Goal: Task Accomplishment & Management: Manage account settings

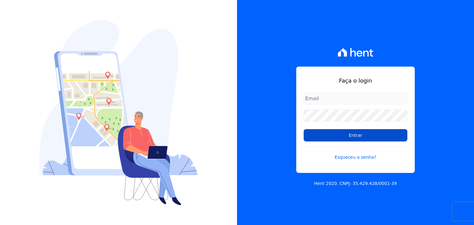
type input "[EMAIL_ADDRESS][DOMAIN_NAME]"
click at [354, 138] on input "Entrar" at bounding box center [356, 135] width 104 height 12
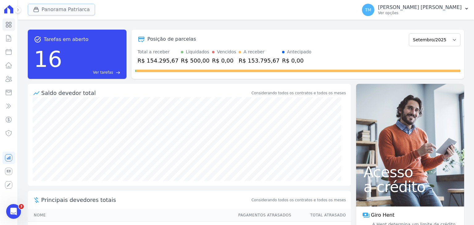
click at [59, 6] on button "Panorama Patriarca" at bounding box center [61, 10] width 67 height 12
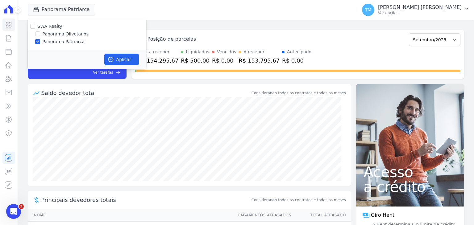
click at [74, 31] on label "Panorama Olivetanos" at bounding box center [66, 34] width 46 height 6
click at [40, 31] on input "Panorama Olivetanos" at bounding box center [37, 33] width 5 height 5
checkbox input "true"
click at [72, 43] on label "Panorama Patriarca" at bounding box center [64, 42] width 42 height 6
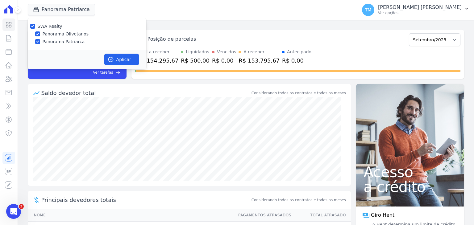
click at [40, 43] on input "Panorama Patriarca" at bounding box center [37, 41] width 5 height 5
checkbox input "false"
click at [121, 63] on button "Aplicar" at bounding box center [121, 60] width 35 height 12
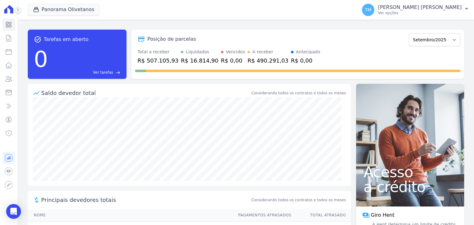
click at [18, 9] on icon at bounding box center [17, 10] width 1 height 2
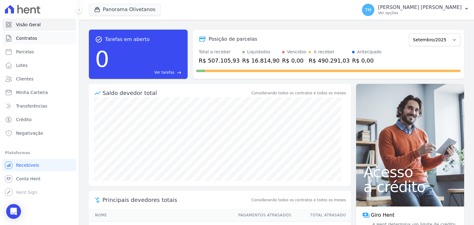
click at [48, 40] on link "Contratos" at bounding box center [39, 38] width 74 height 12
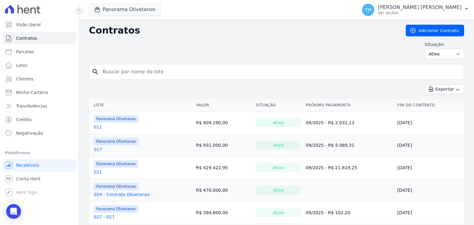
click at [78, 11] on icon at bounding box center [79, 10] width 4 height 4
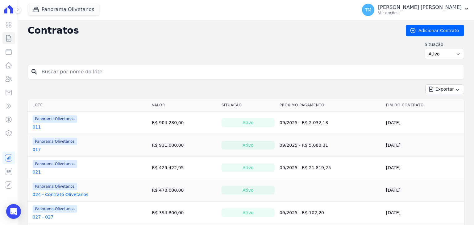
click at [110, 74] on input "search" at bounding box center [249, 72] width 423 height 12
type input "127"
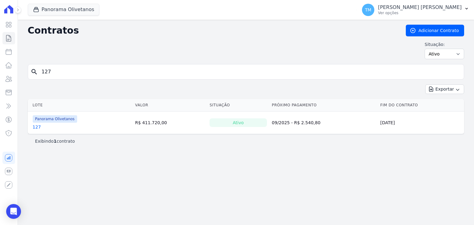
click at [36, 127] on link "127" at bounding box center [37, 127] width 8 height 6
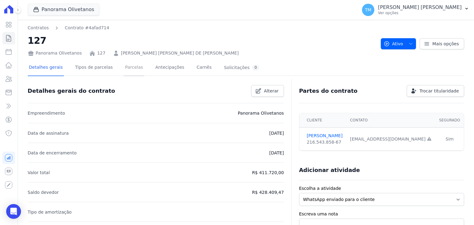
click at [124, 73] on link "Parcelas" at bounding box center [134, 68] width 20 height 16
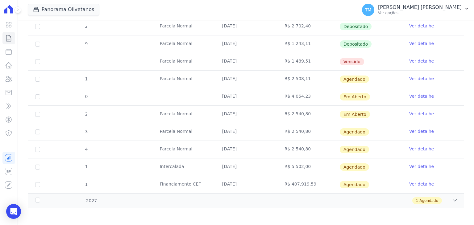
scroll to position [184, 0]
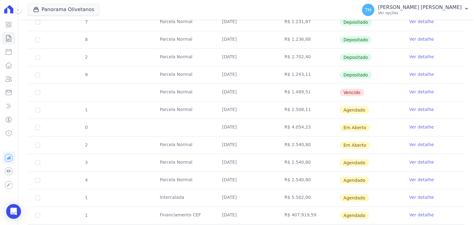
click at [412, 108] on link "Ver detalhe" at bounding box center [421, 109] width 25 height 6
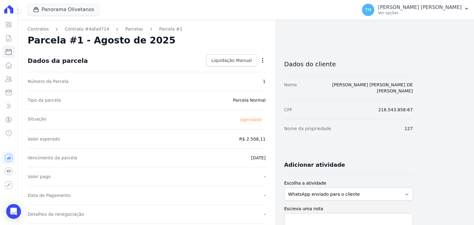
click at [264, 56] on div "Open options Alterar [GEOGRAPHIC_DATA]" at bounding box center [261, 61] width 9 height 10
click at [263, 60] on icon "button" at bounding box center [263, 60] width 6 height 6
click at [247, 69] on link "Alterar" at bounding box center [236, 68] width 54 height 11
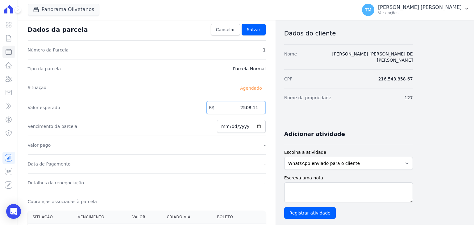
drag, startPoint x: 240, startPoint y: 109, endPoint x: 284, endPoint y: 106, distance: 44.2
click at [284, 110] on div "Contratos Contrato #4afad714 [GEOGRAPHIC_DATA] Parcela #1 Parcela #1 - Agosto d…" at bounding box center [215, 187] width 395 height 396
type input "2600.09"
click at [257, 127] on input "[DATE]" at bounding box center [241, 126] width 49 height 13
type input "[DATE]"
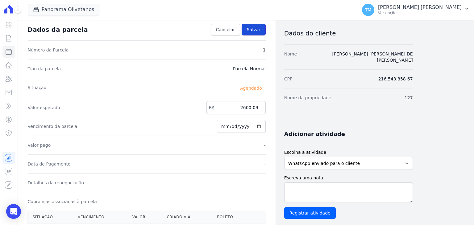
click at [254, 32] on span "Salvar" at bounding box center [254, 30] width 14 height 6
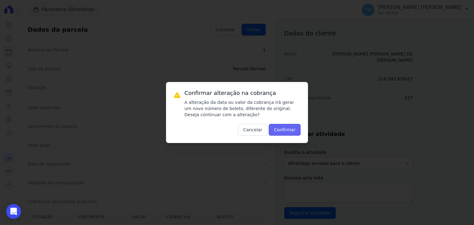
click at [297, 132] on button "Confirmar" at bounding box center [285, 130] width 32 height 12
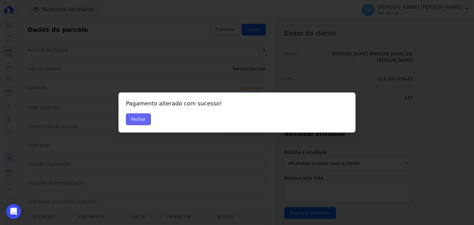
click at [135, 121] on button "Fechar" at bounding box center [138, 120] width 25 height 12
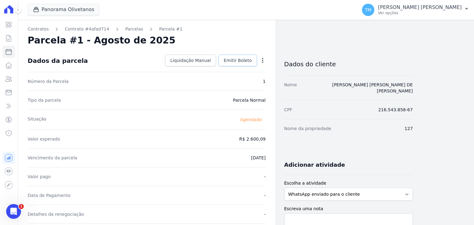
click at [244, 64] on link "Emitir Boleto" at bounding box center [238, 61] width 39 height 12
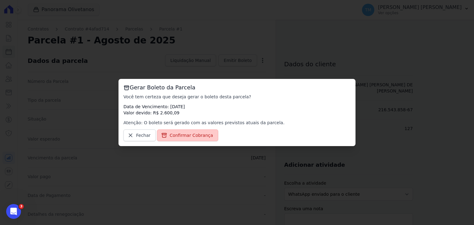
click at [201, 136] on span "Confirmar Cobrança" at bounding box center [192, 135] width 44 height 6
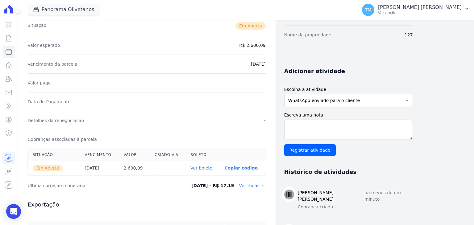
scroll to position [123, 0]
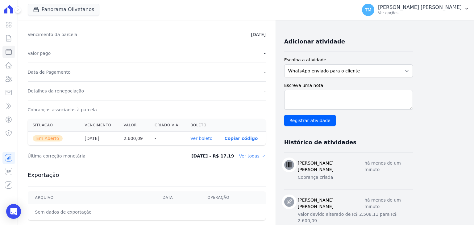
click at [206, 136] on link "Ver boleto" at bounding box center [201, 138] width 22 height 5
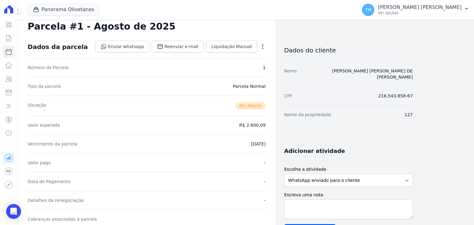
scroll to position [0, 0]
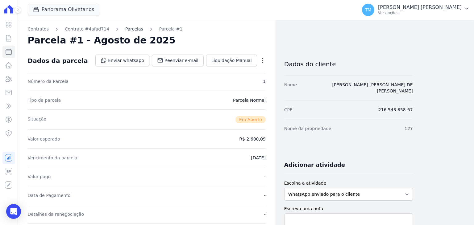
click at [129, 32] on link "Parcelas" at bounding box center [134, 29] width 18 height 6
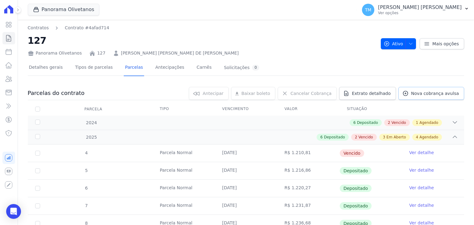
click at [433, 92] on span "Nova cobrança avulsa" at bounding box center [435, 93] width 48 height 6
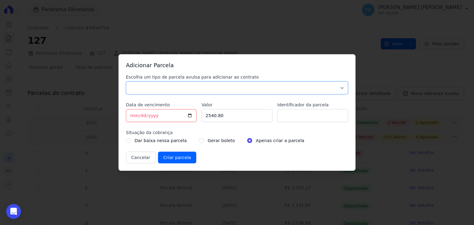
click at [185, 86] on select "Parcela Normal Sinal Caução Intercalada Chaves Pré Chaves Pós Chaves Taxas Quit…" at bounding box center [237, 87] width 222 height 13
select select "standard"
click at [126, 81] on select "Parcela Normal Sinal Caução Intercalada Chaves Pré Chaves Pós Chaves Taxas Quit…" at bounding box center [237, 87] width 222 height 13
click at [133, 115] on input "[DATE]" at bounding box center [161, 115] width 71 height 13
type input "[DATE]"
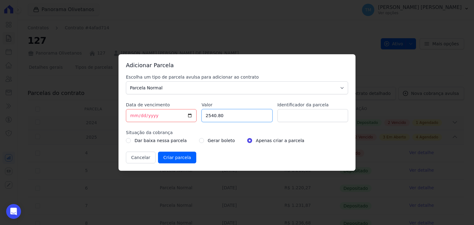
paste input "1.56438"
click at [210, 116] on input "1.56438" at bounding box center [237, 115] width 71 height 13
type input "1564.38"
type input "11735"
click at [180, 161] on input "Criar parcela" at bounding box center [177, 158] width 38 height 12
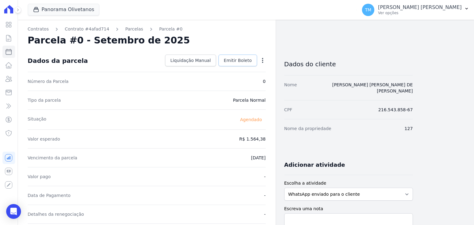
click at [243, 65] on link "Emitir Boleto" at bounding box center [238, 61] width 39 height 12
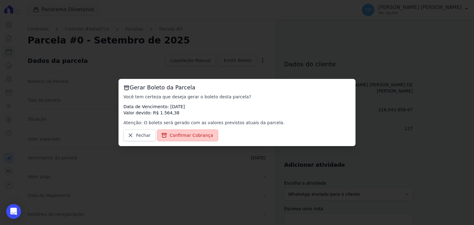
click at [182, 133] on span "Confirmar Cobrança" at bounding box center [192, 135] width 44 height 6
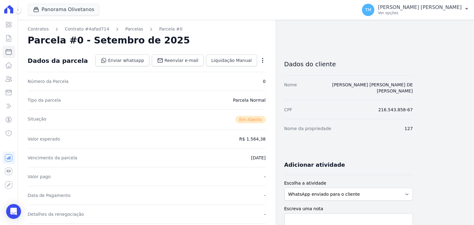
scroll to position [123, 0]
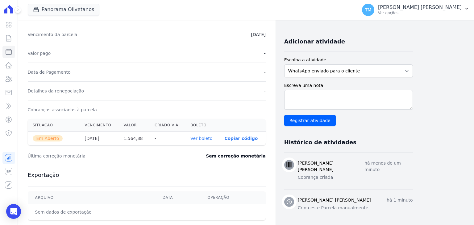
click at [193, 139] on link "Ver boleto" at bounding box center [201, 138] width 22 height 5
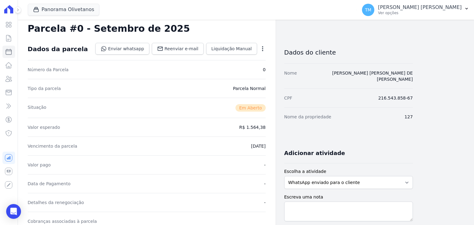
scroll to position [0, 0]
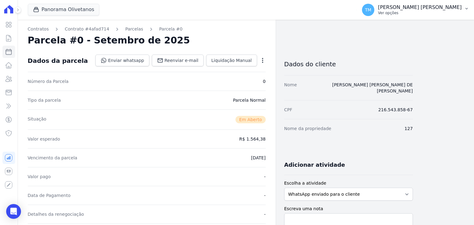
click at [437, 13] on p "Ver opções" at bounding box center [420, 12] width 84 height 5
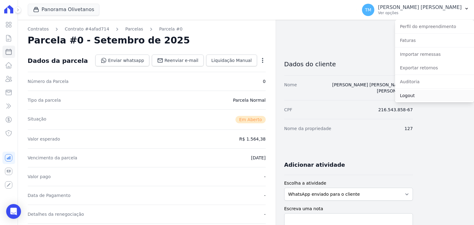
click at [407, 95] on link "Logout" at bounding box center [434, 95] width 79 height 11
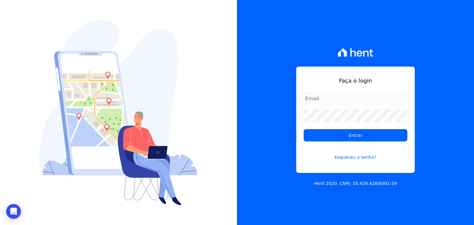
type input "taina.mendes@swarealty.com"
